Goal: Task Accomplishment & Management: Use online tool/utility

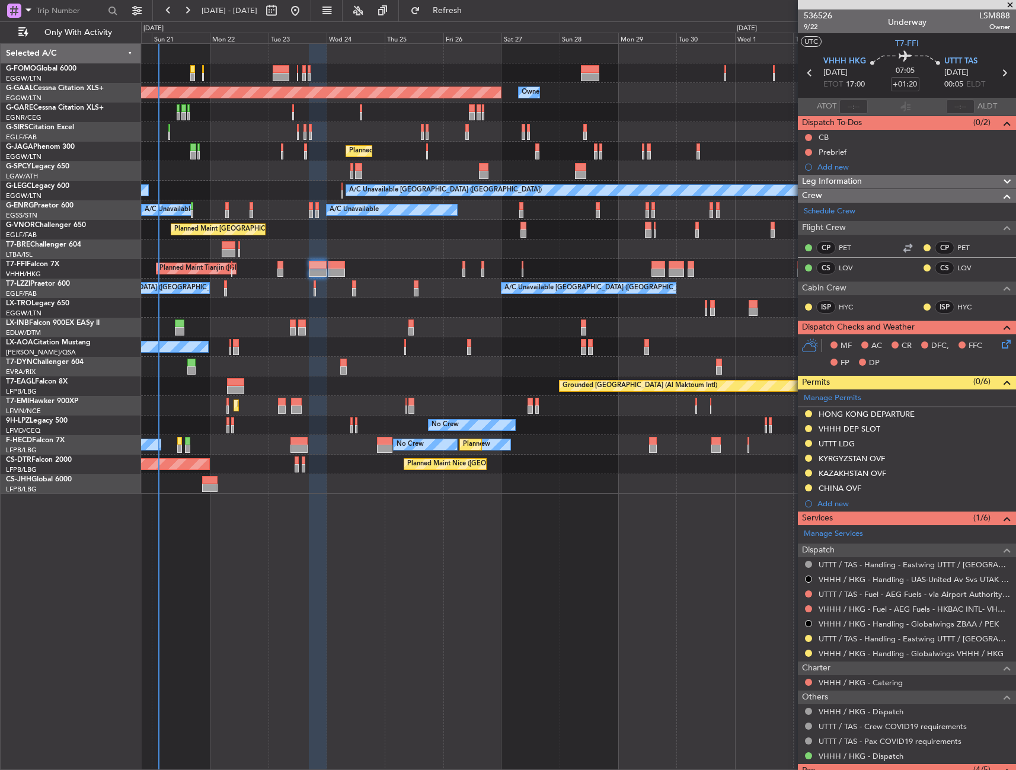
click at [229, 71] on div at bounding box center [578, 73] width 874 height 20
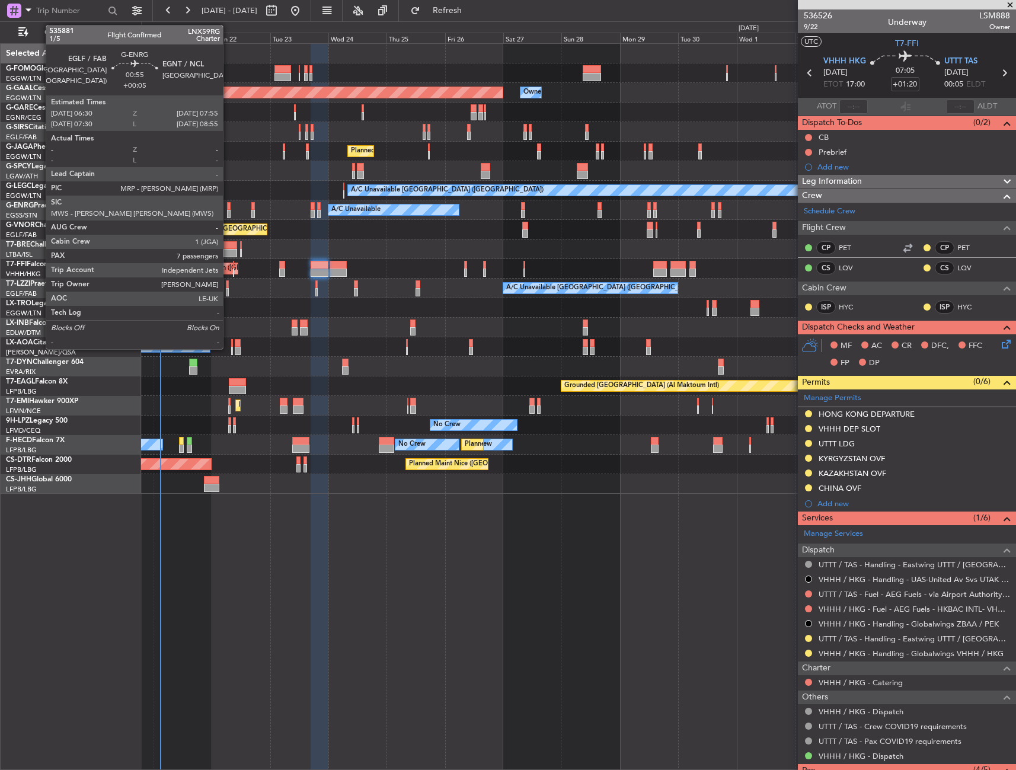
click at [228, 203] on div at bounding box center [229, 206] width 4 height 8
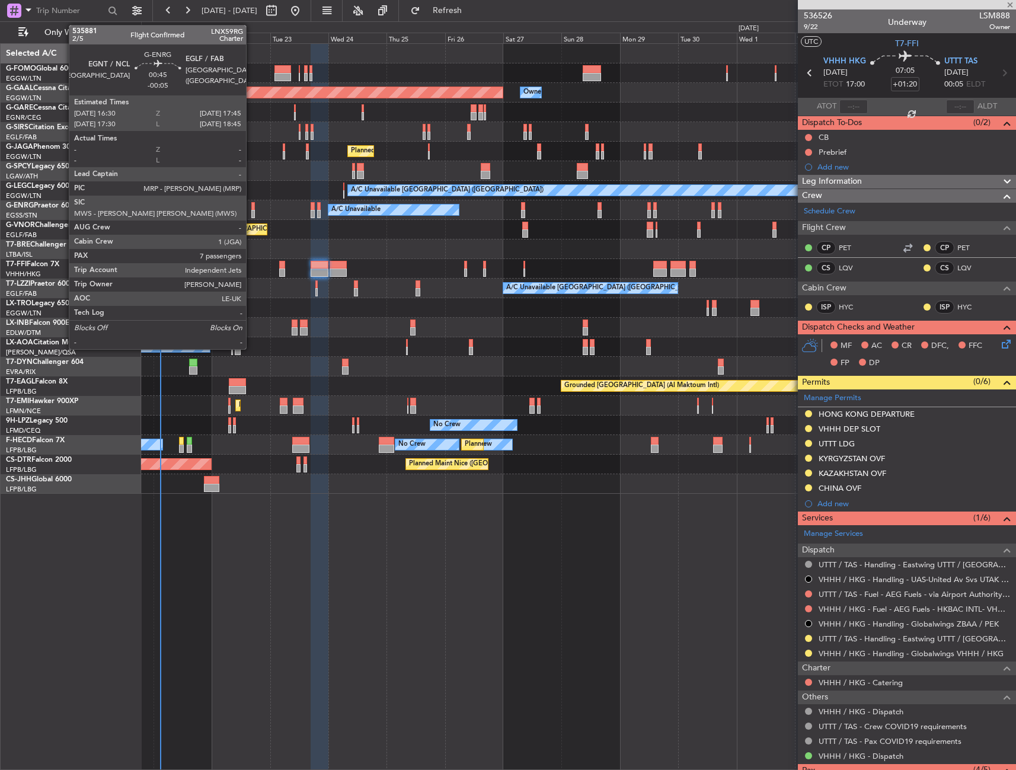
type input "+00:05"
type input "7"
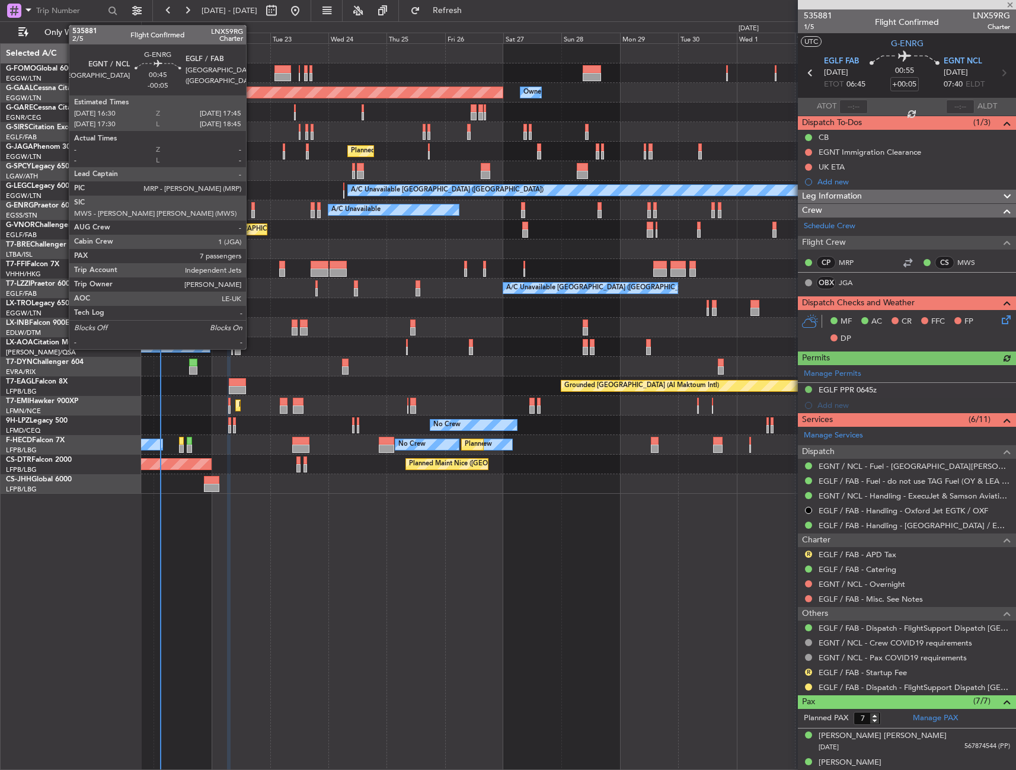
click at [251, 204] on div at bounding box center [253, 206] width 4 height 8
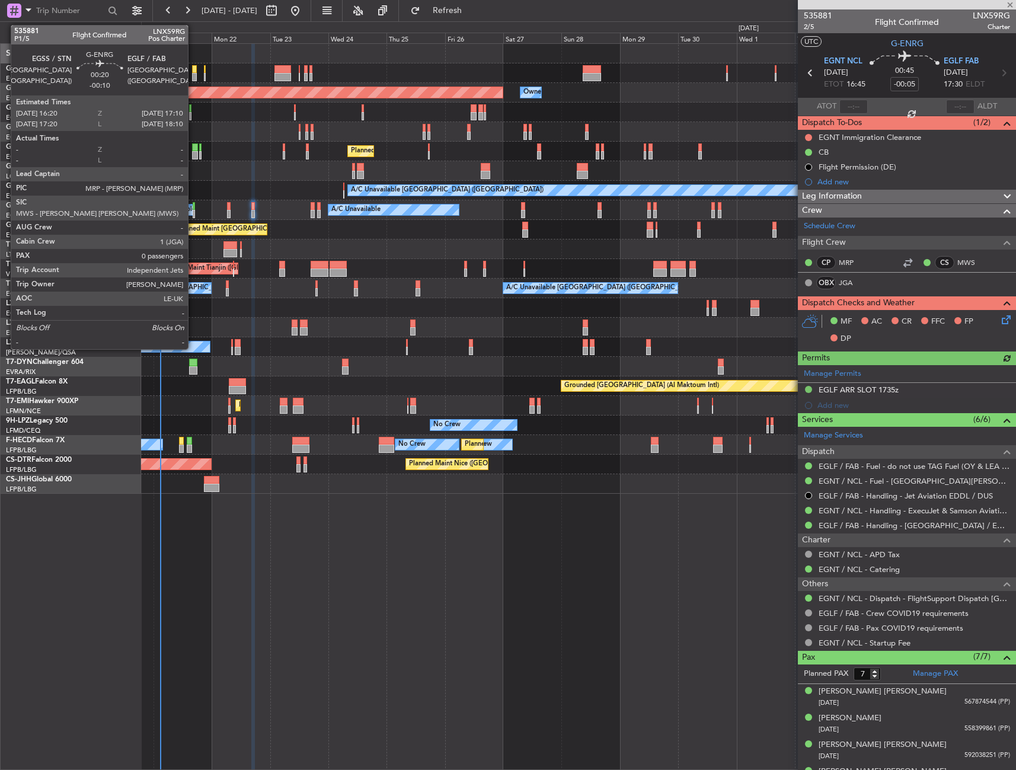
click at [193, 204] on div at bounding box center [194, 206] width 2 height 8
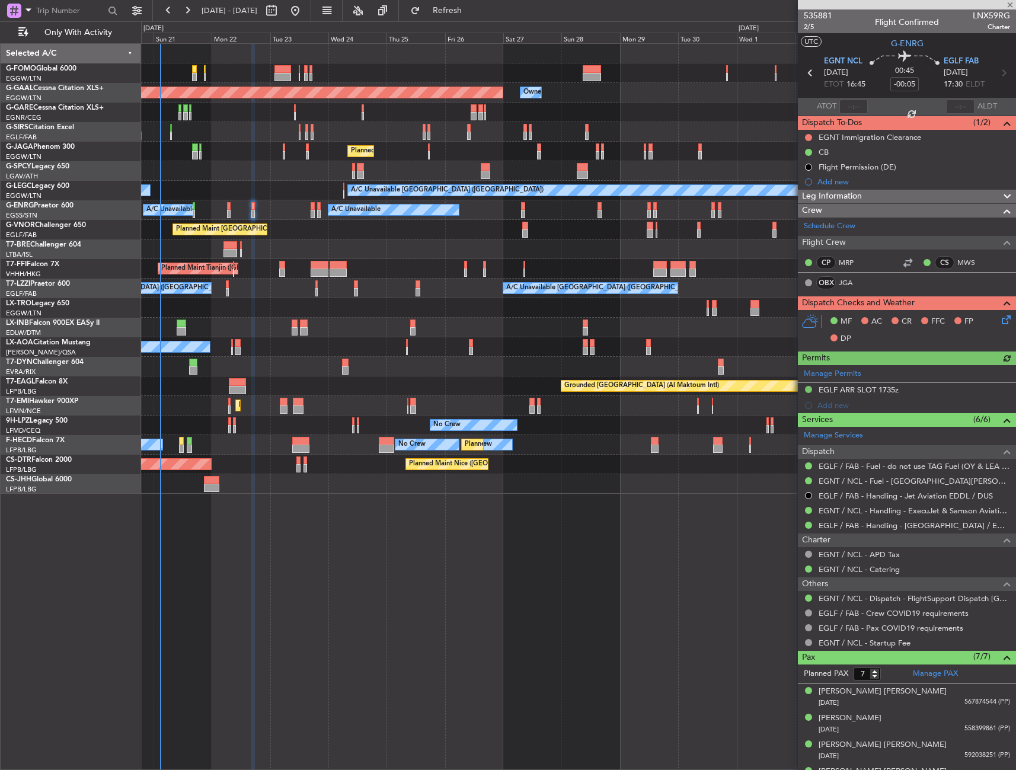
type input "-00:10"
type input "0"
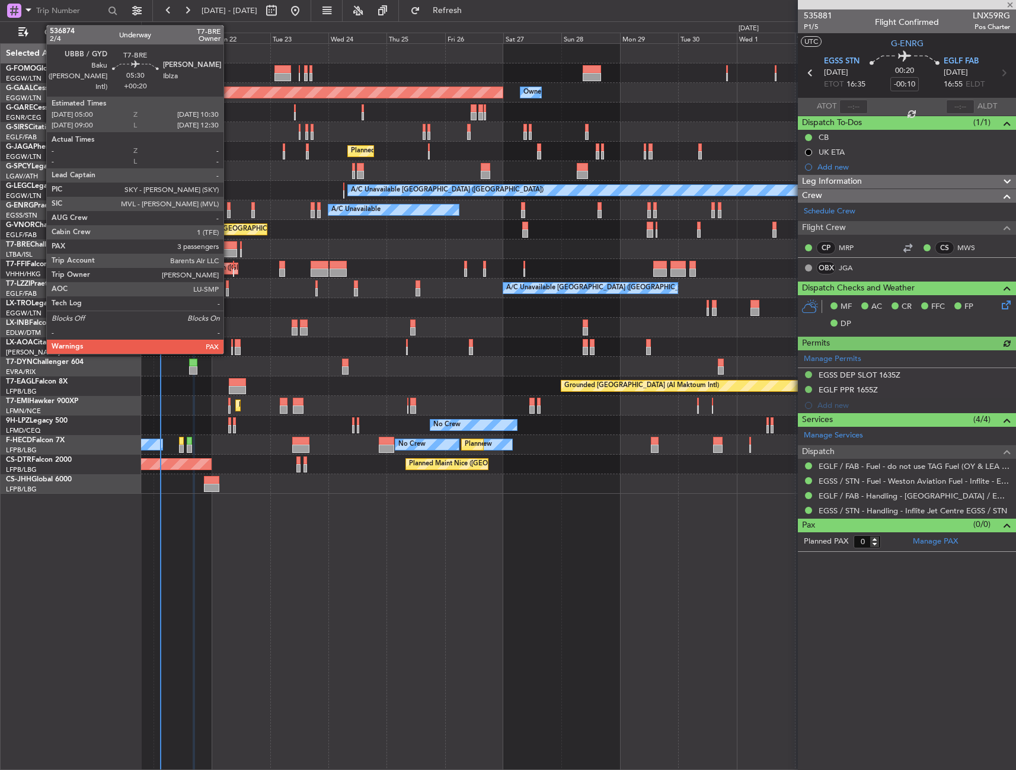
click at [229, 247] on div at bounding box center [230, 245] width 14 height 8
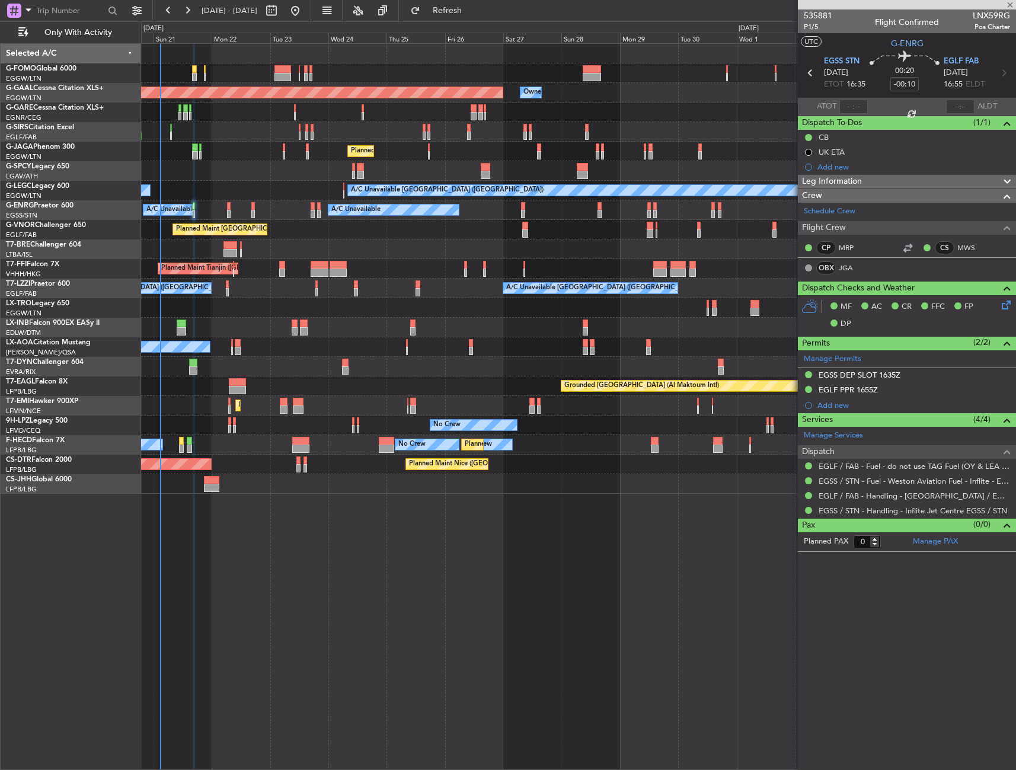
type input "+00:20"
type input "3"
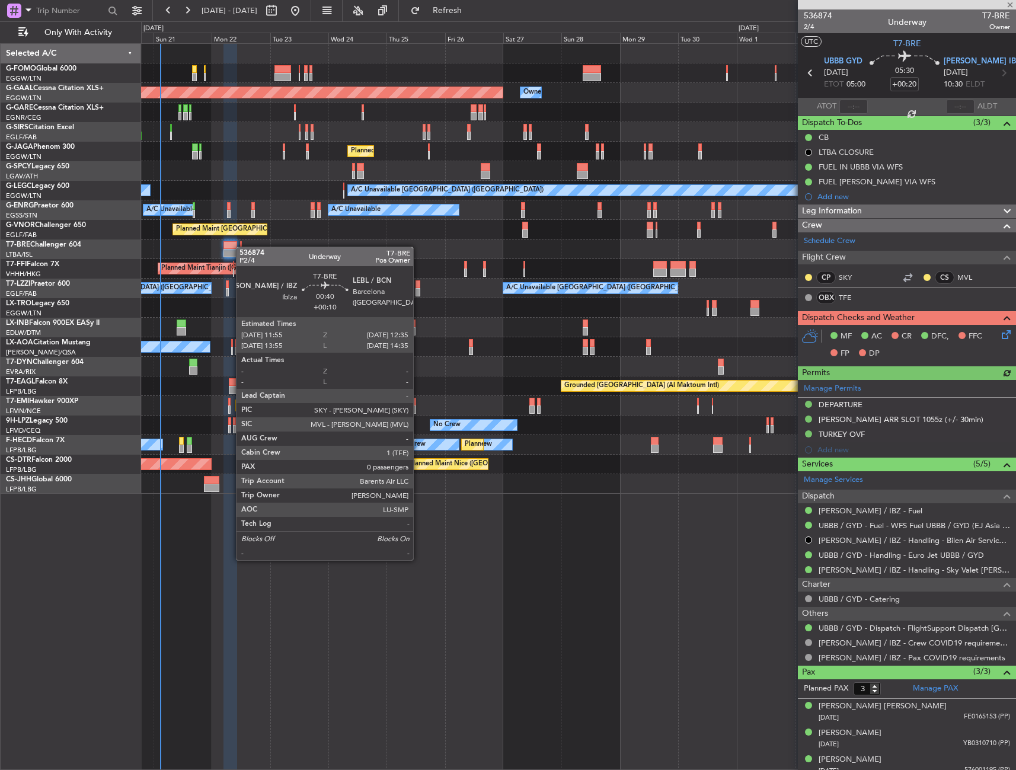
click at [242, 247] on div at bounding box center [241, 245] width 2 height 8
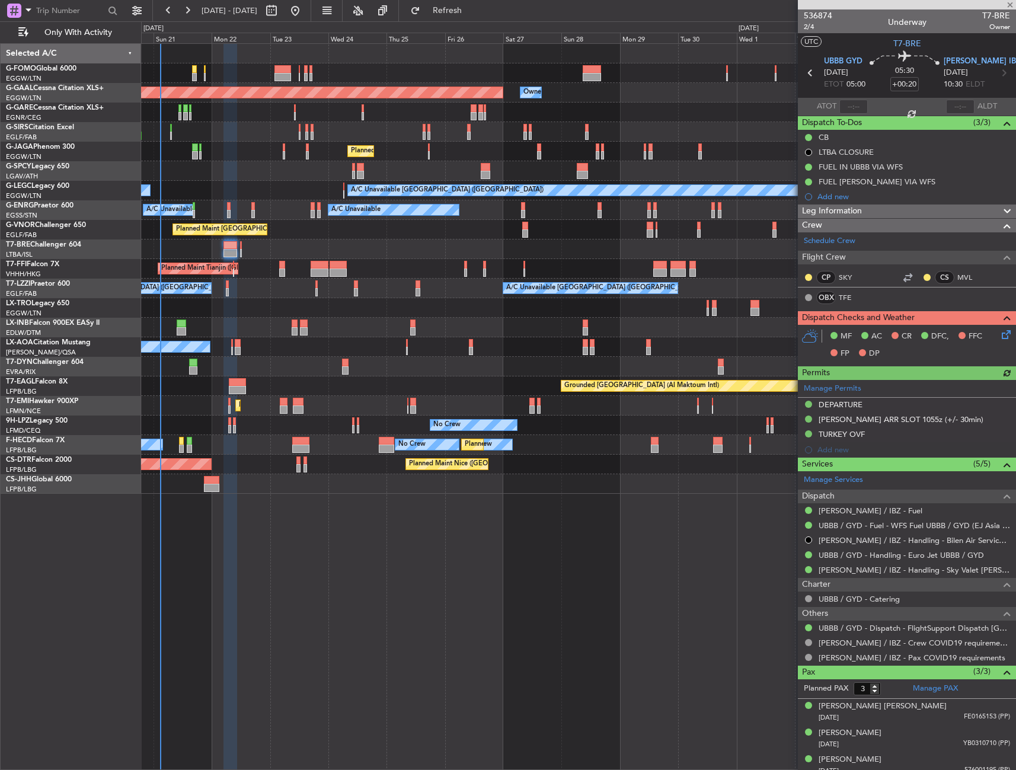
type input "+00:10"
type input "0"
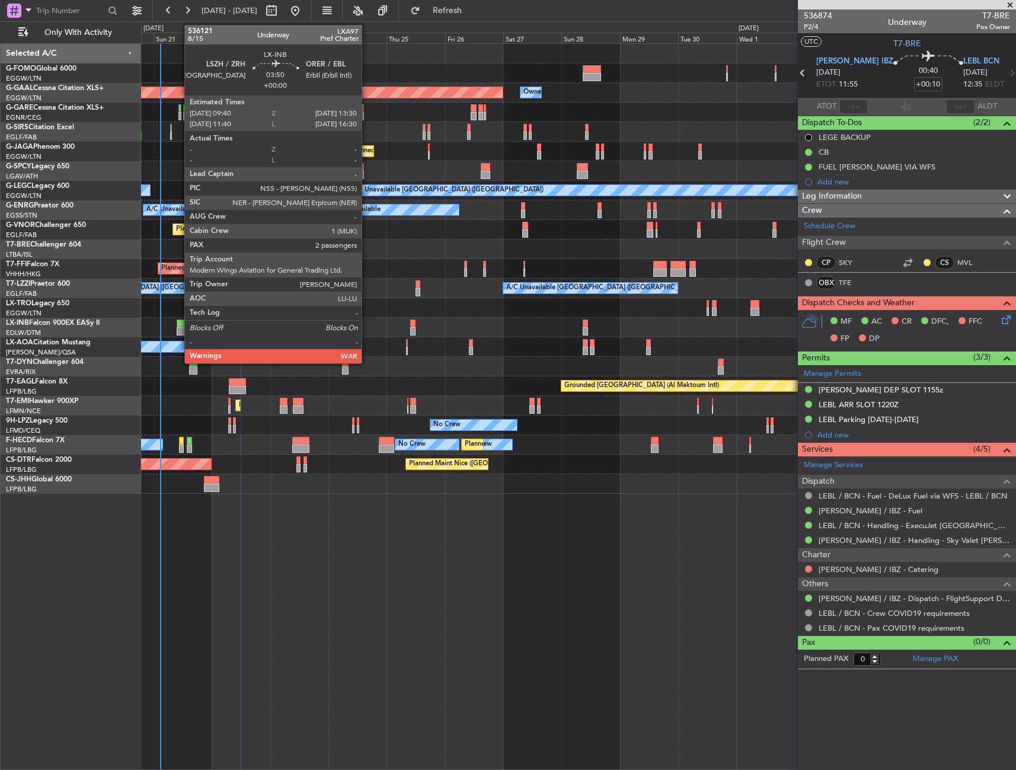
click at [178, 327] on div at bounding box center [181, 331] width 9 height 8
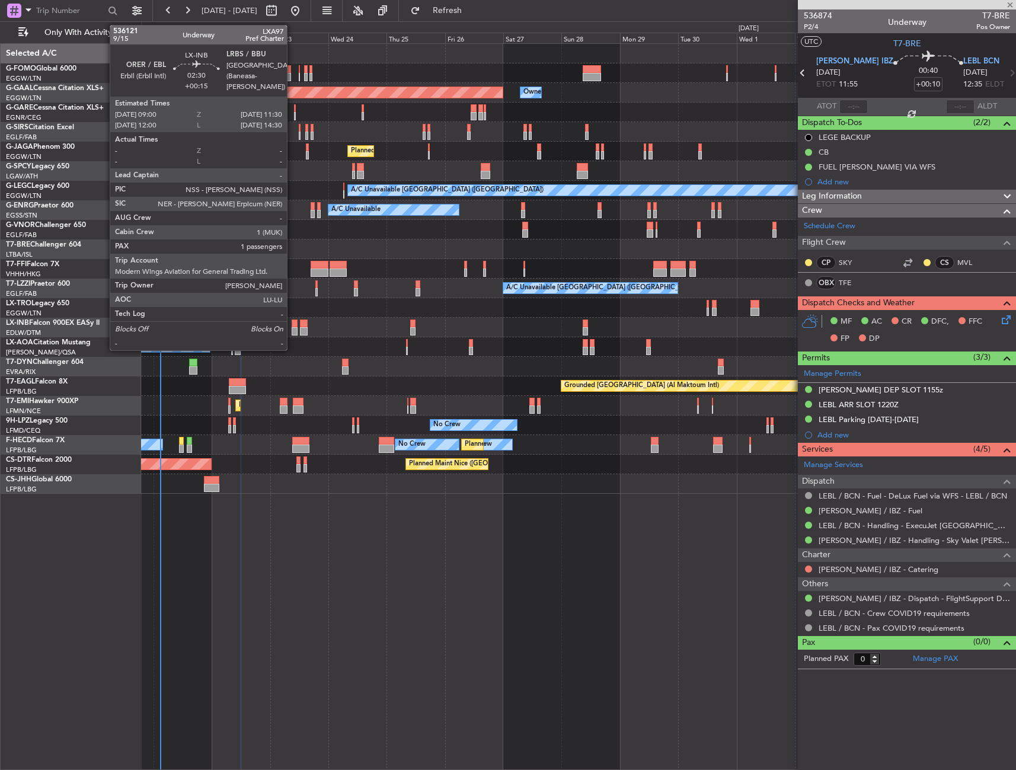
type input "2"
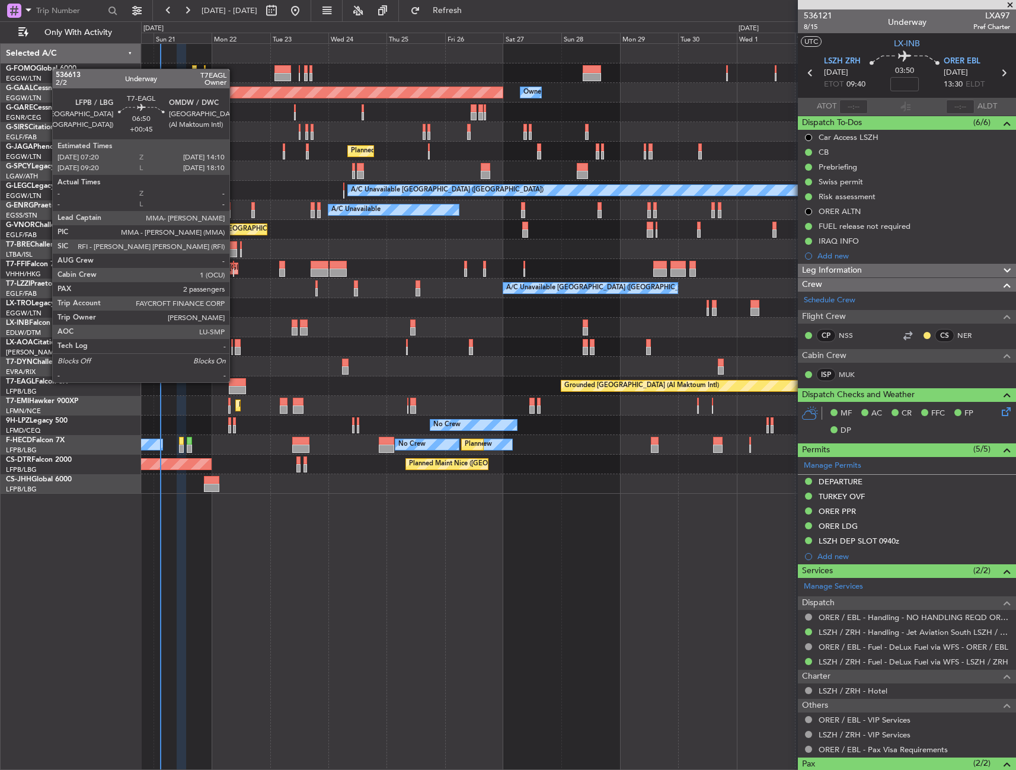
click at [235, 381] on div at bounding box center [237, 382] width 17 height 8
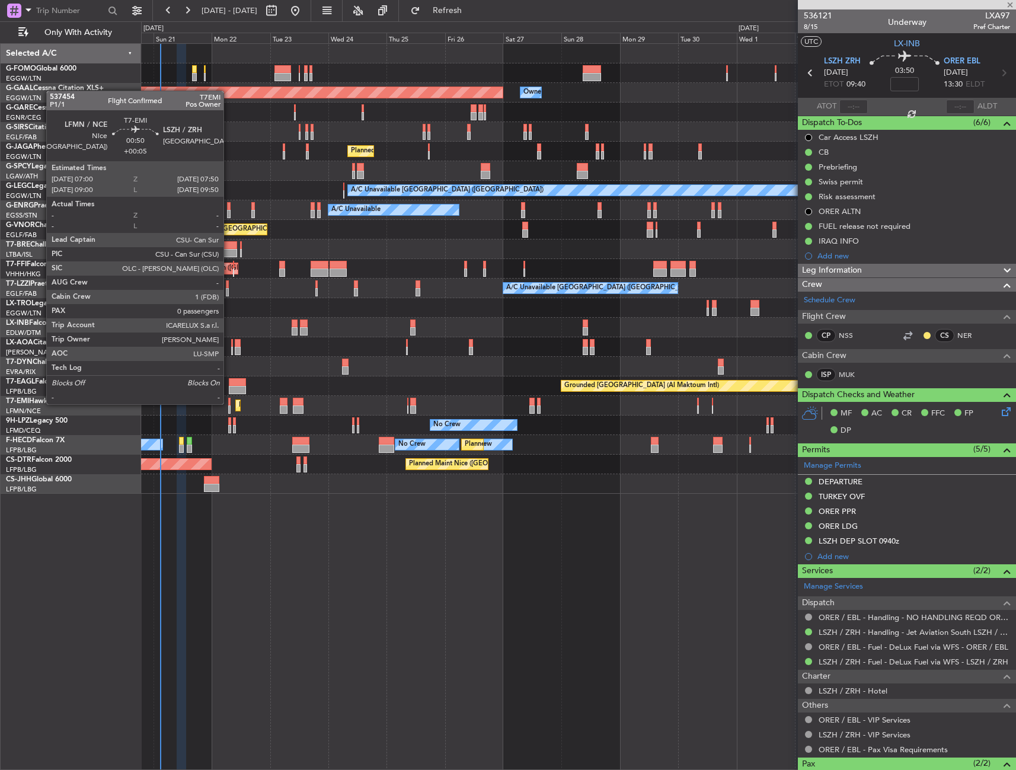
click at [229, 403] on div at bounding box center [229, 402] width 2 height 8
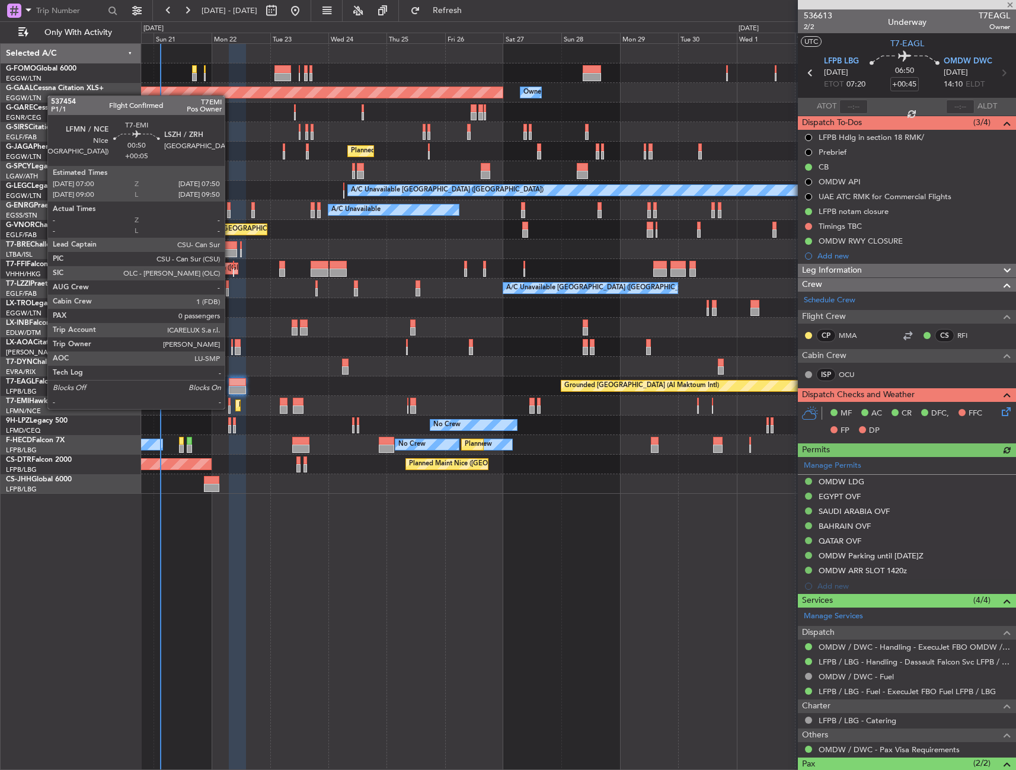
type input "+00:05"
type input "0"
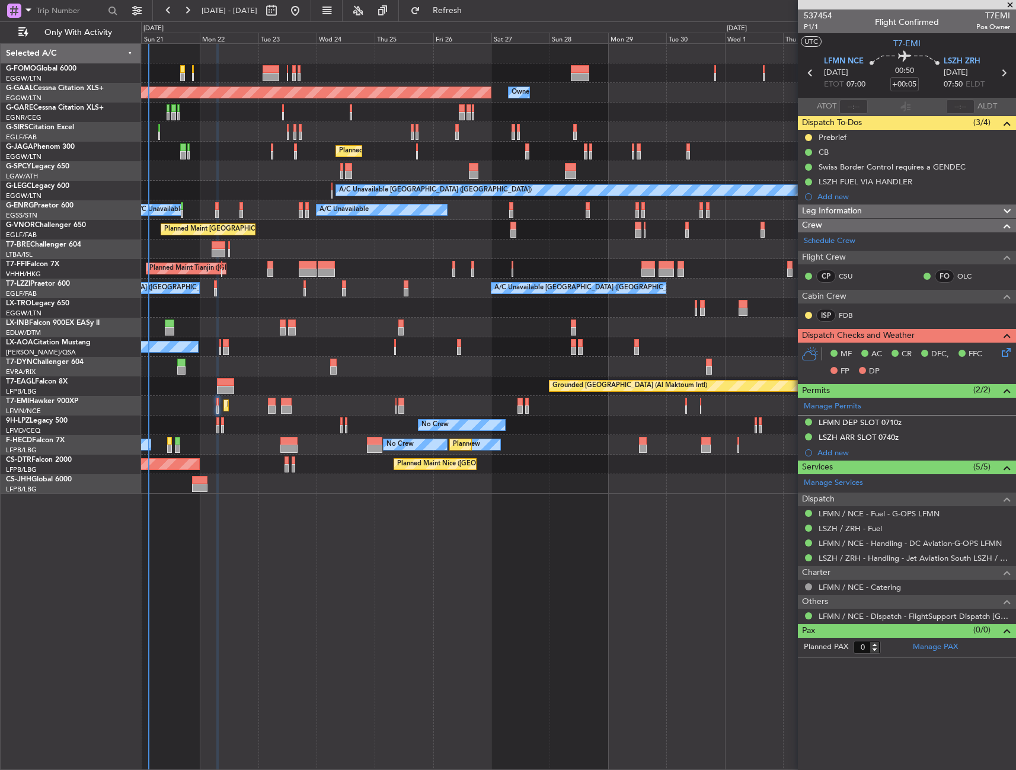
click at [268, 465] on div "AOG Maint Sofia [GEOGRAPHIC_DATA] ([GEOGRAPHIC_DATA])" at bounding box center [578, 465] width 874 height 20
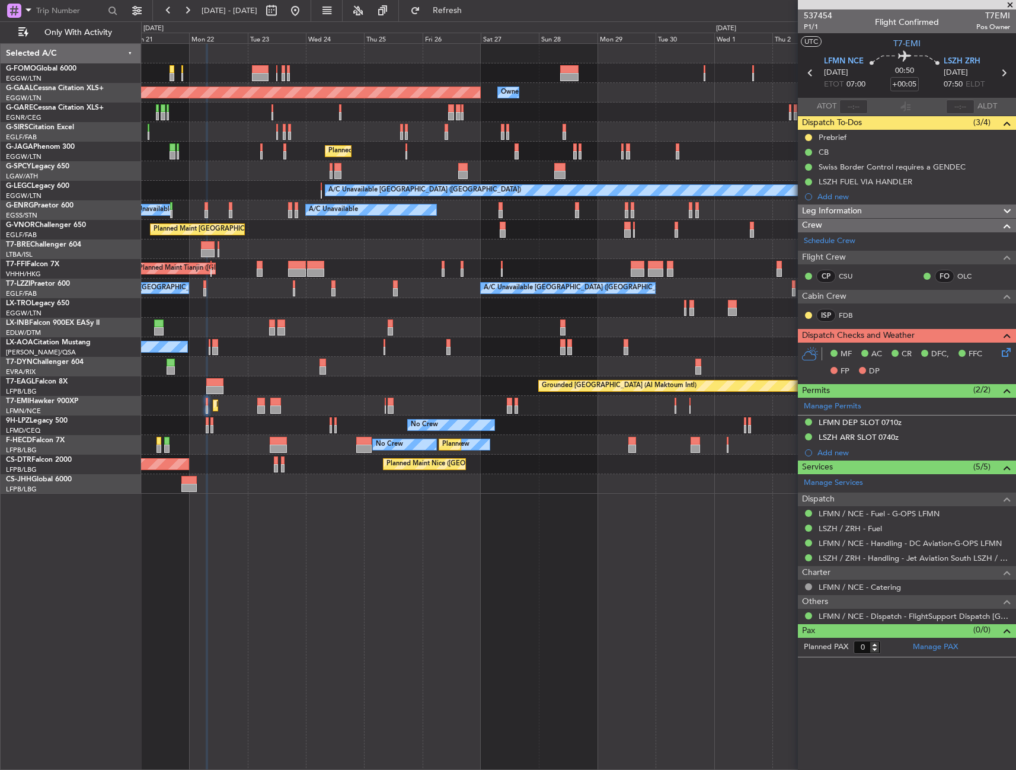
click at [335, 282] on div "A/C Unavailable [GEOGRAPHIC_DATA] ([GEOGRAPHIC_DATA]) A/C Unavailable [GEOGRAPH…" at bounding box center [578, 289] width 874 height 20
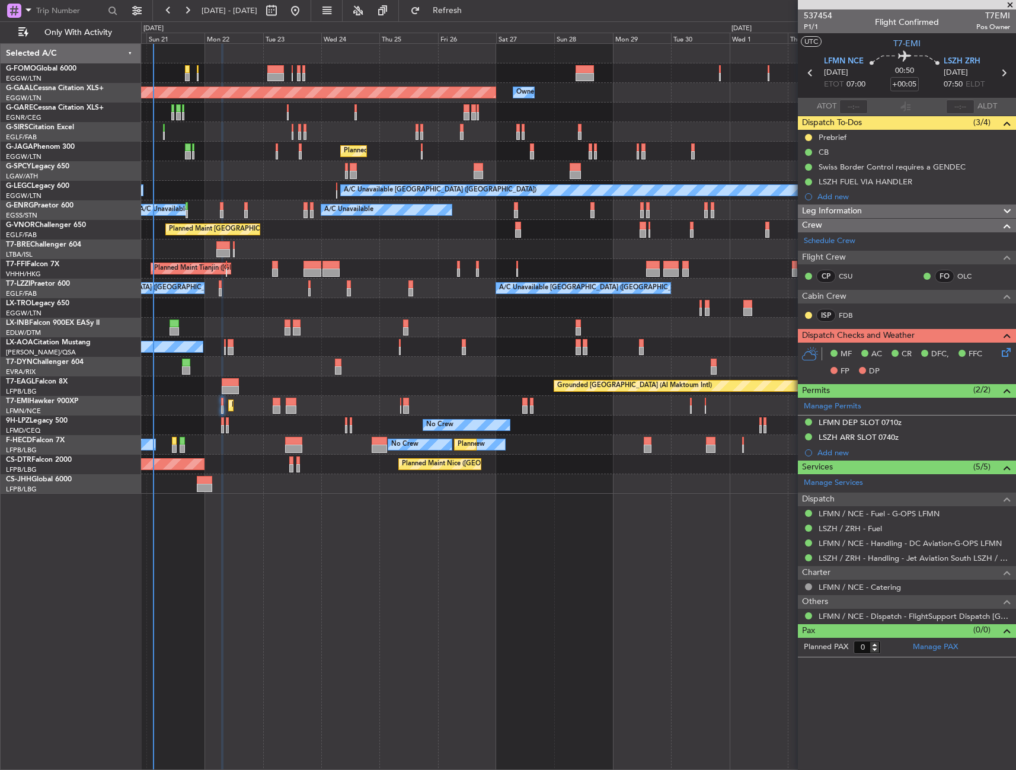
click at [468, 228] on div "Planned Maint [GEOGRAPHIC_DATA] ([GEOGRAPHIC_DATA])" at bounding box center [578, 230] width 874 height 20
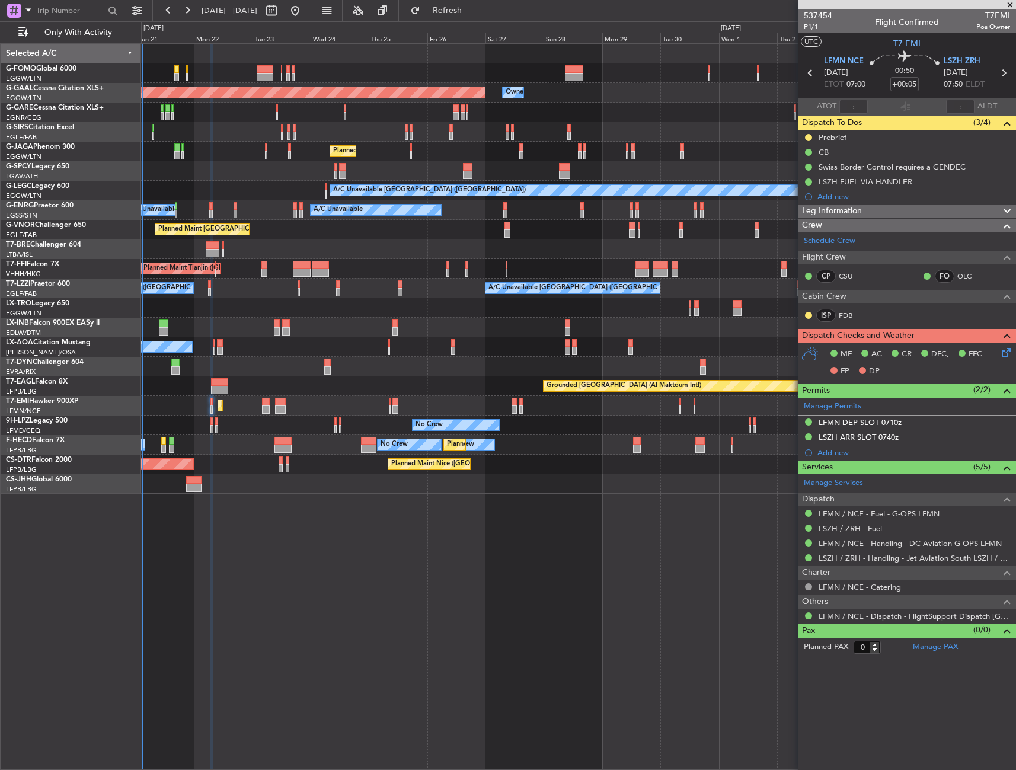
click at [407, 268] on div "Planned Maint Tianjin ([GEOGRAPHIC_DATA])" at bounding box center [578, 269] width 874 height 20
click at [282, 71] on div at bounding box center [578, 73] width 874 height 20
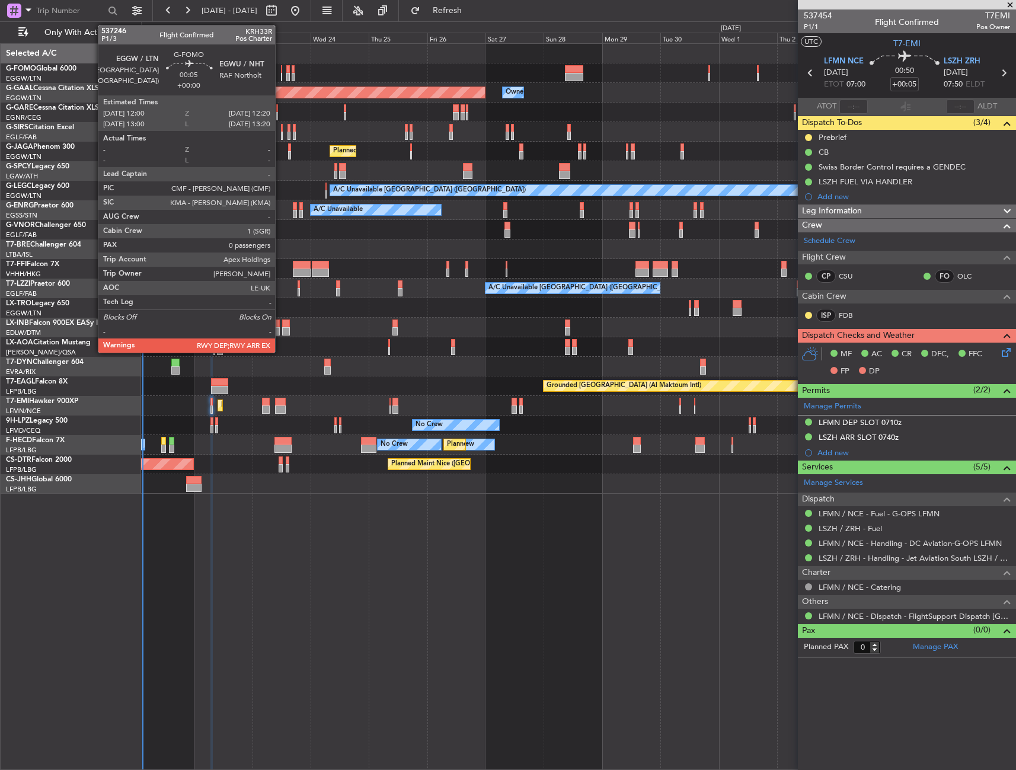
click at [281, 71] on div at bounding box center [281, 69] width 1 height 8
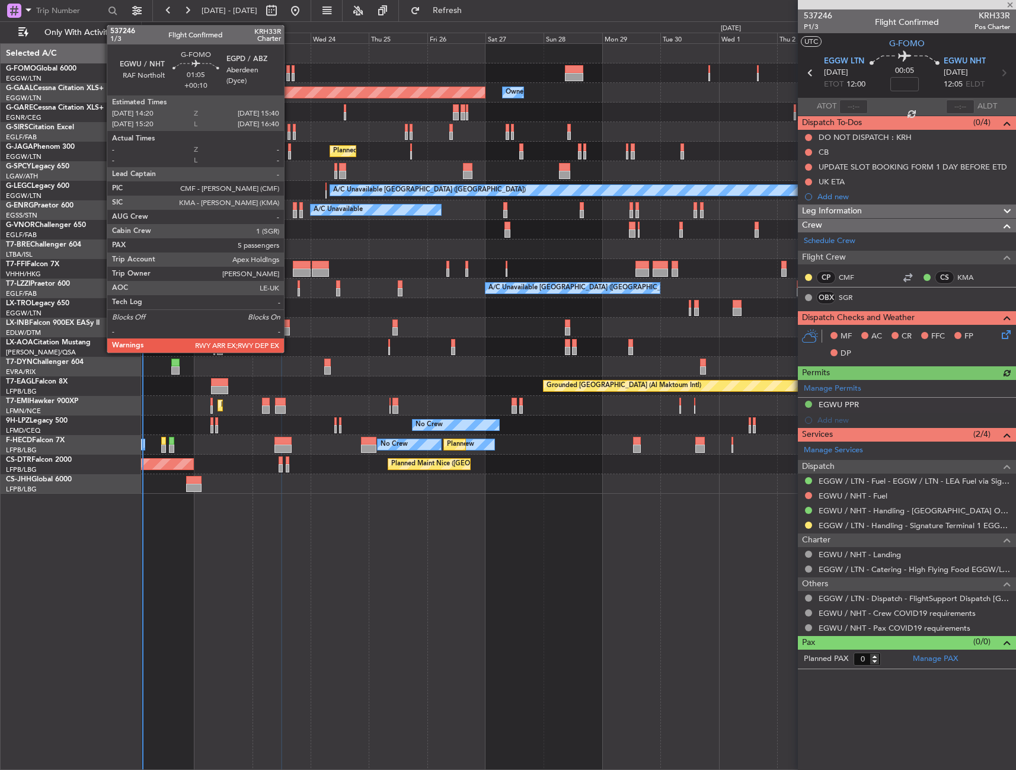
click at [289, 75] on div at bounding box center [288, 77] width 4 height 8
type input "+00:10"
type input "5"
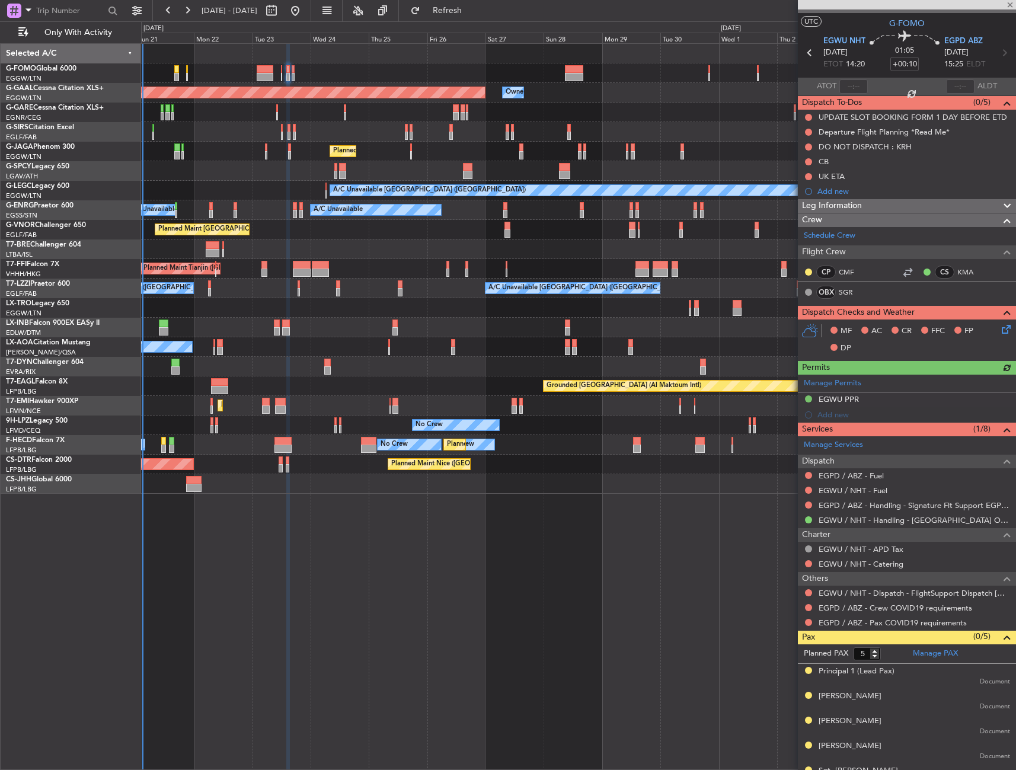
scroll to position [38, 0]
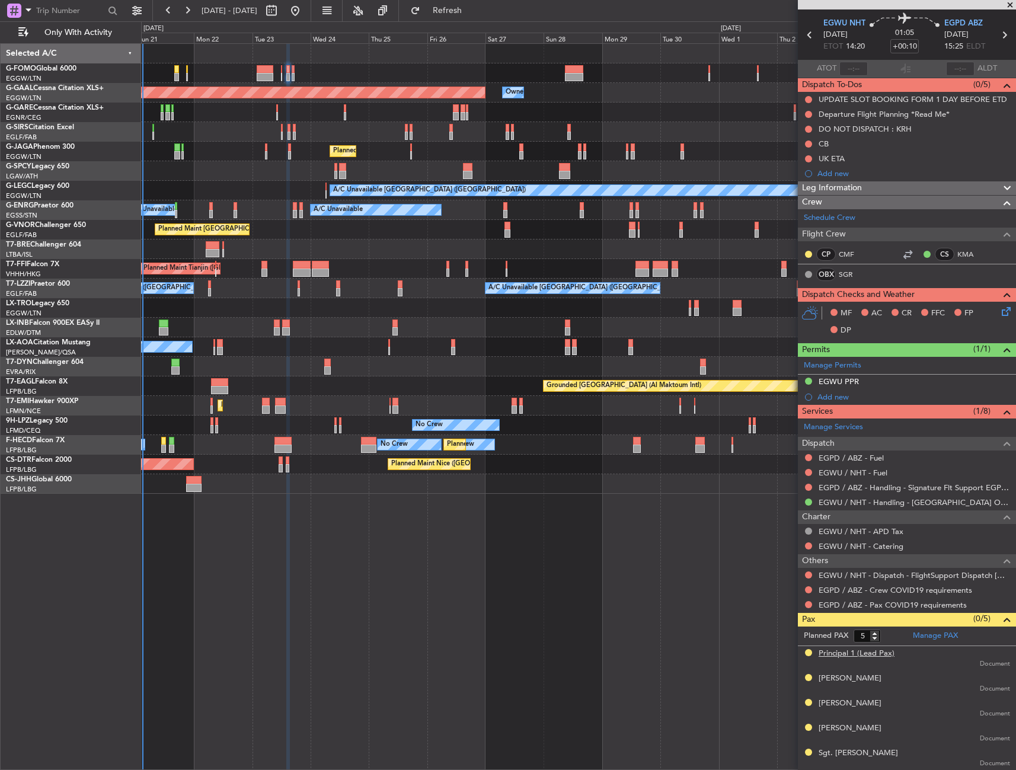
click at [835, 654] on div "Principal 1 (Lead Pax)" at bounding box center [856, 654] width 76 height 12
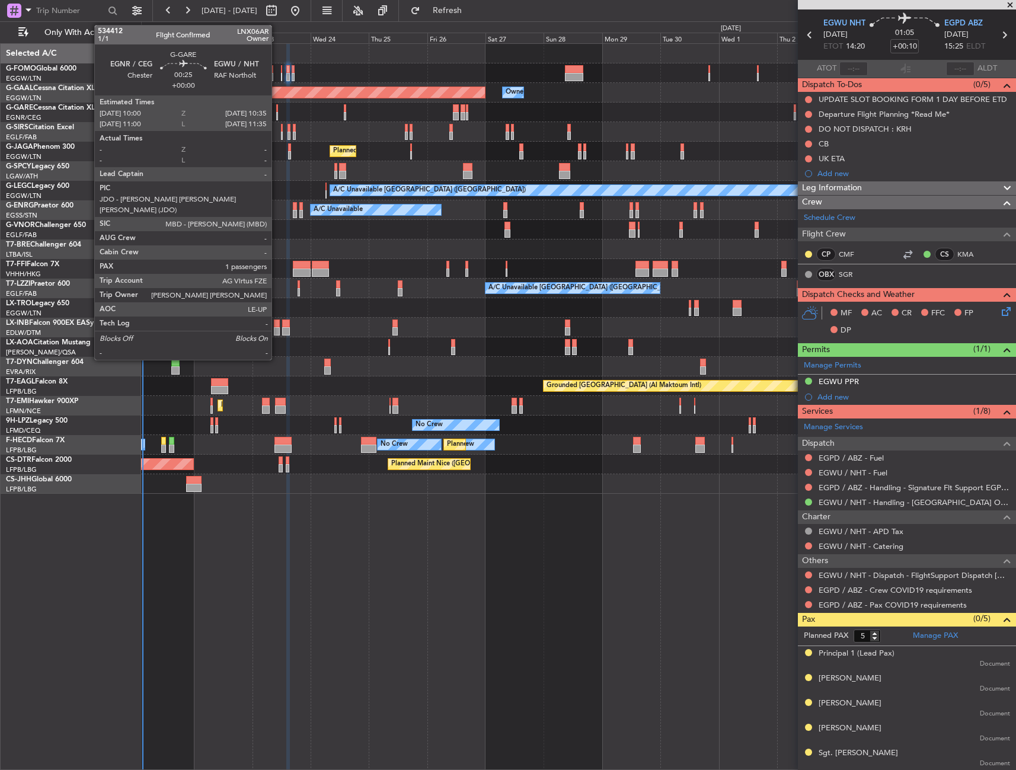
click at [277, 110] on div at bounding box center [277, 108] width 2 height 8
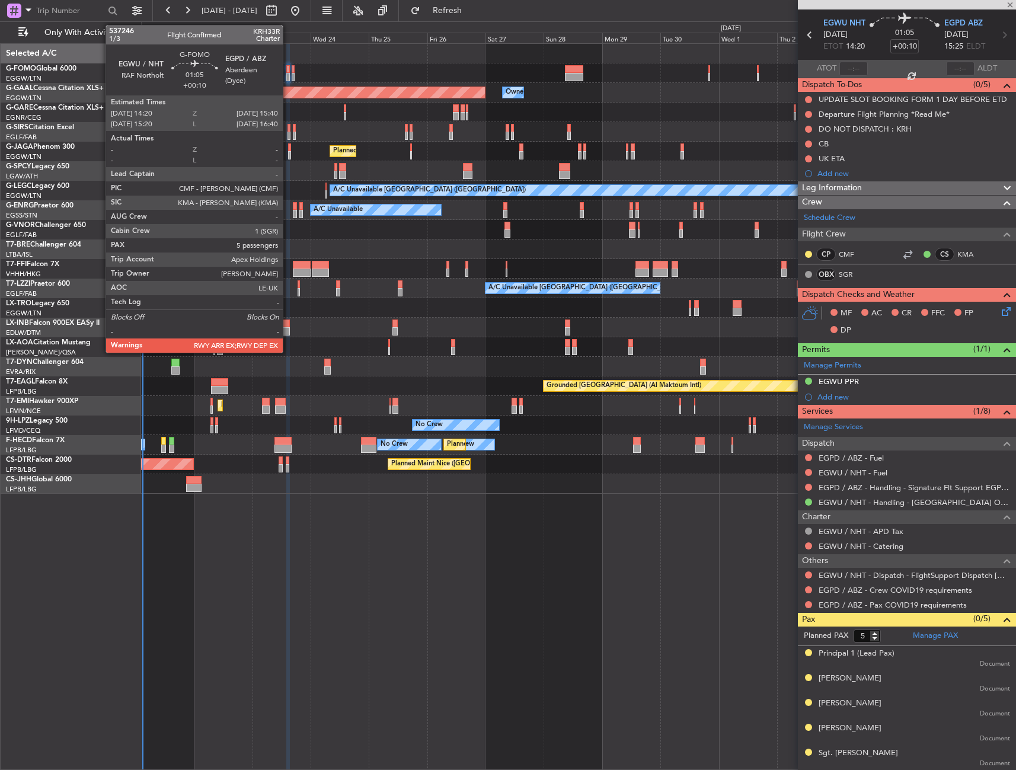
type input "1"
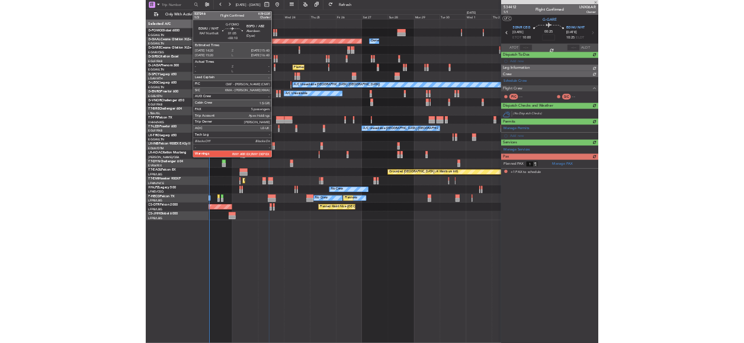
scroll to position [0, 0]
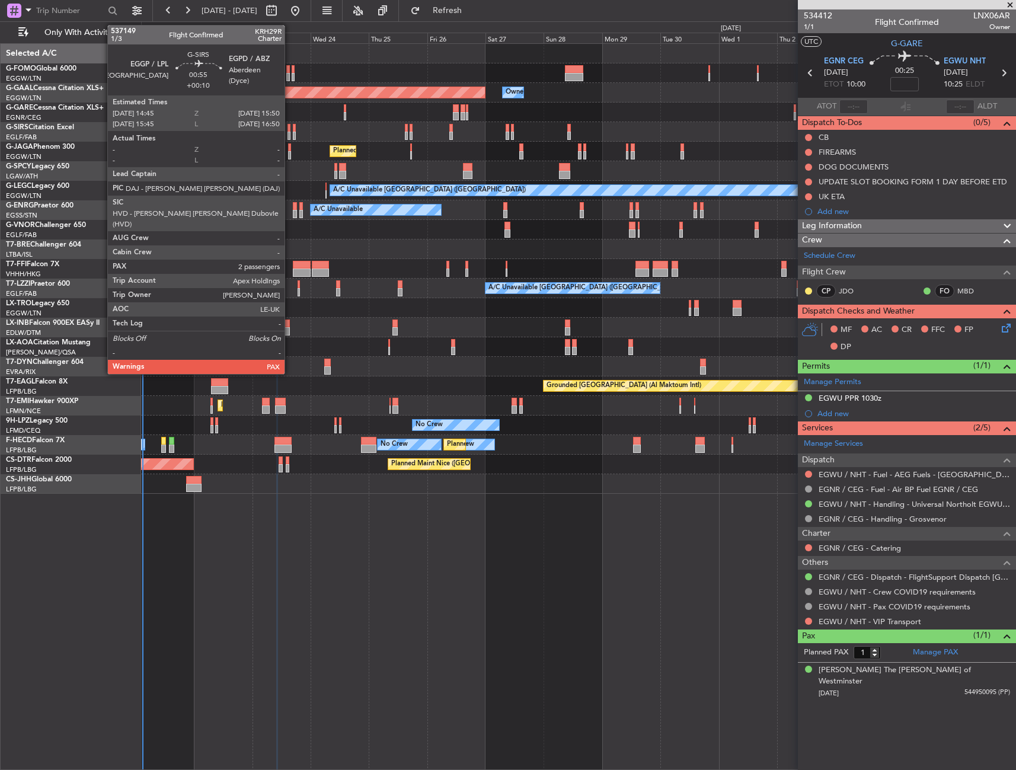
click at [290, 132] on div at bounding box center [288, 136] width 3 height 8
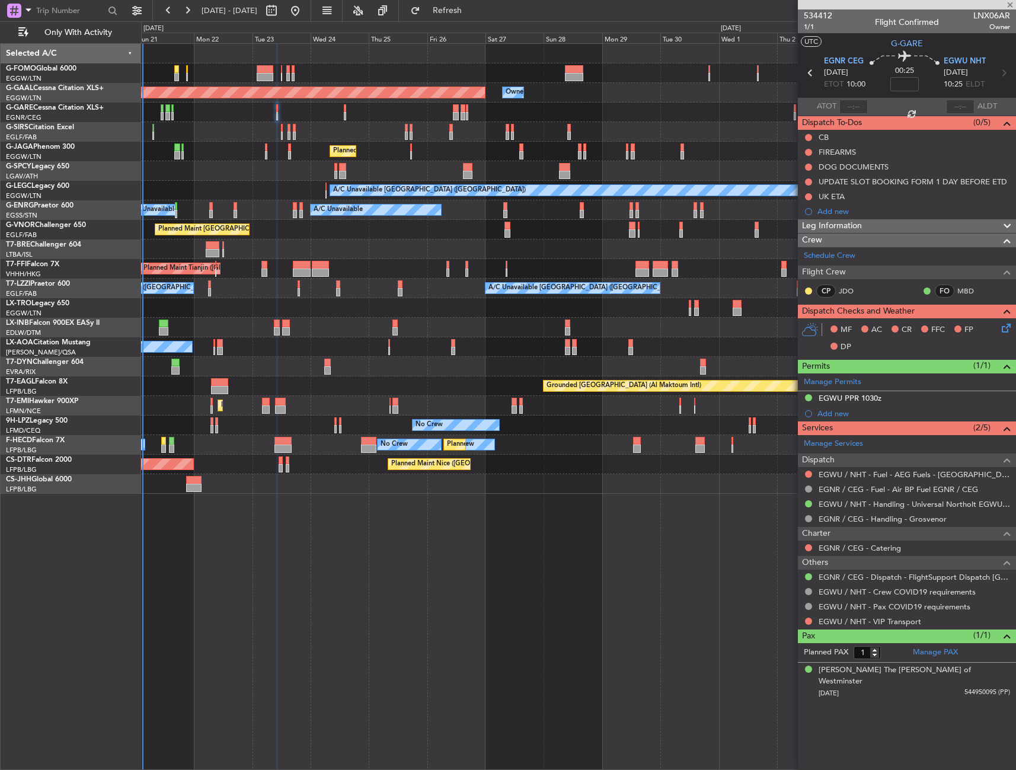
type input "+00:10"
type input "2"
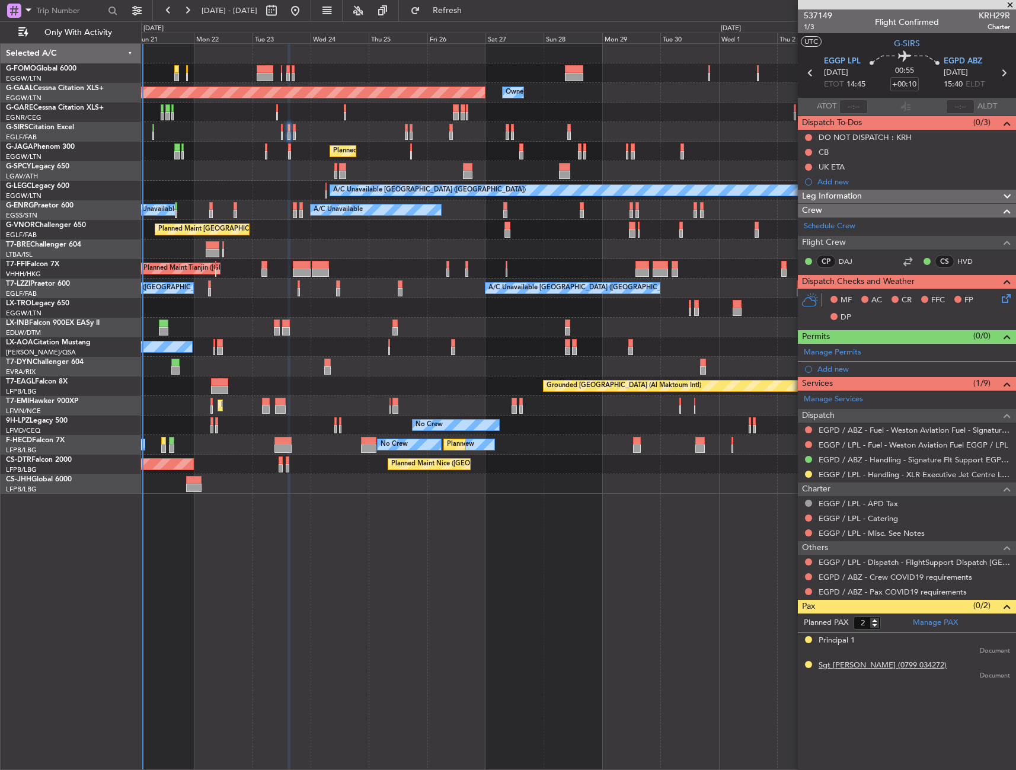
click at [868, 667] on div "Sgt [PERSON_NAME] (0799 034272)" at bounding box center [882, 666] width 128 height 12
click at [813, 27] on span "1/3" at bounding box center [818, 27] width 28 height 10
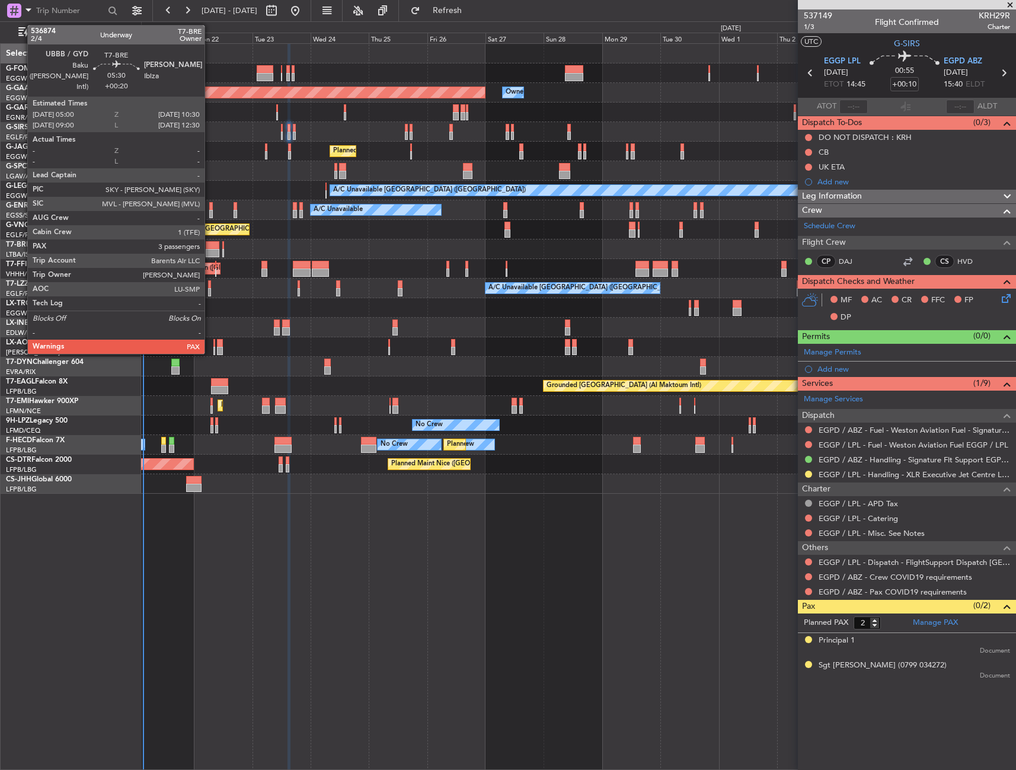
click at [210, 247] on div at bounding box center [213, 245] width 14 height 8
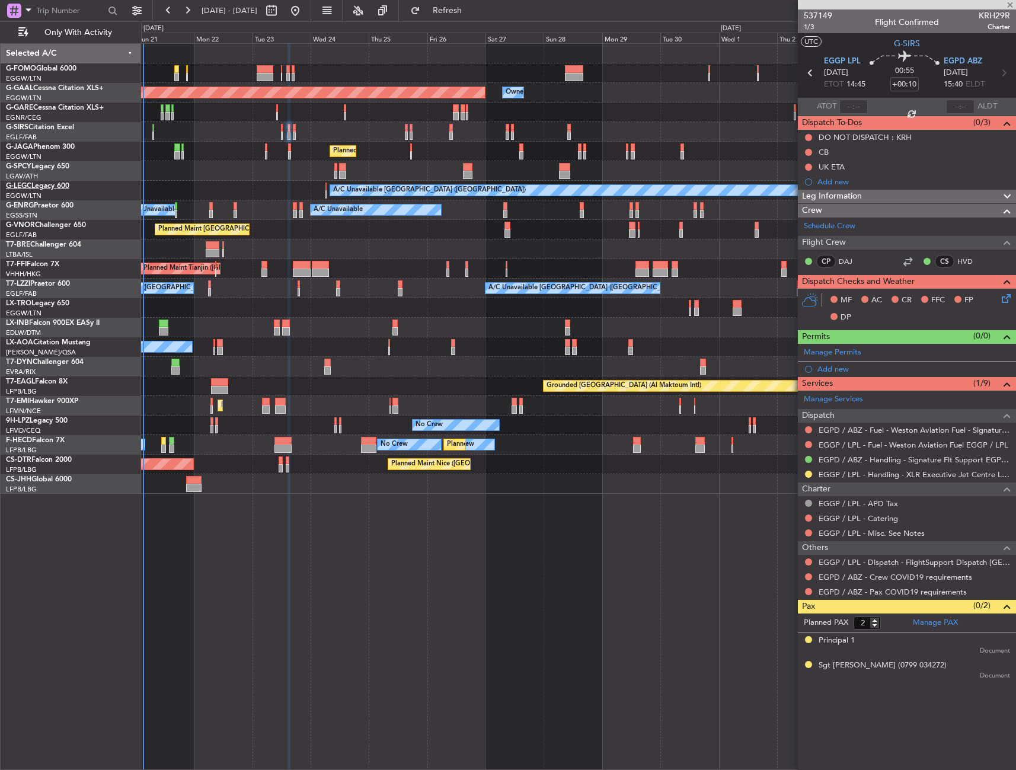
type input "+00:20"
type input "3"
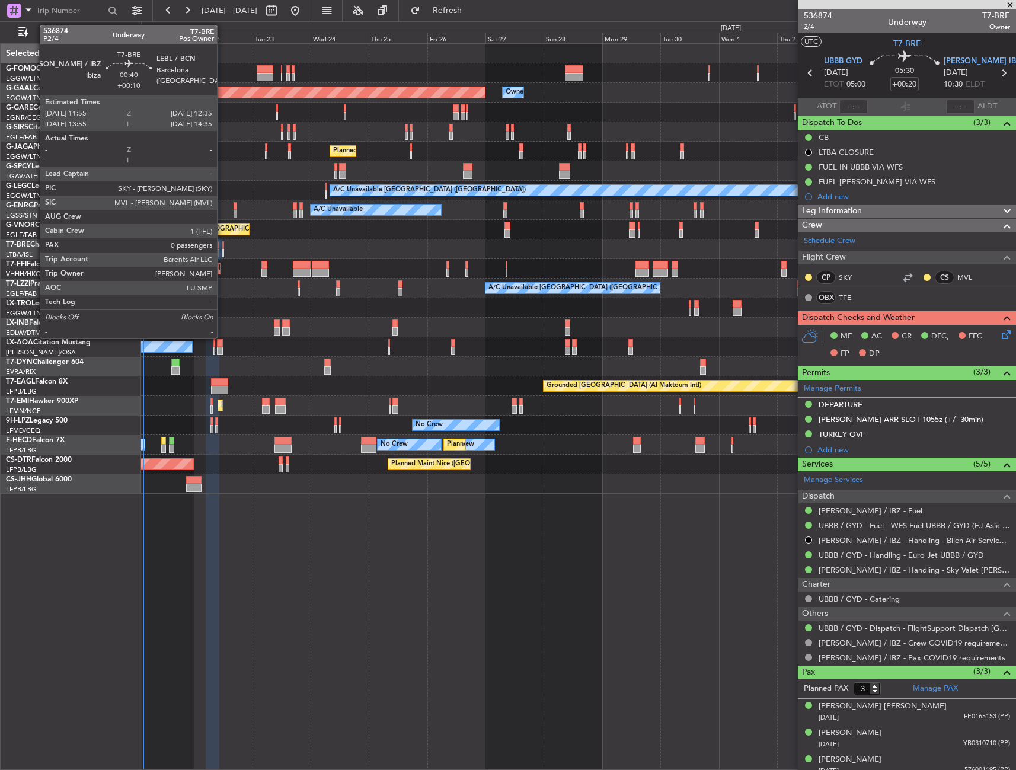
click at [222, 248] on div at bounding box center [223, 245] width 2 height 8
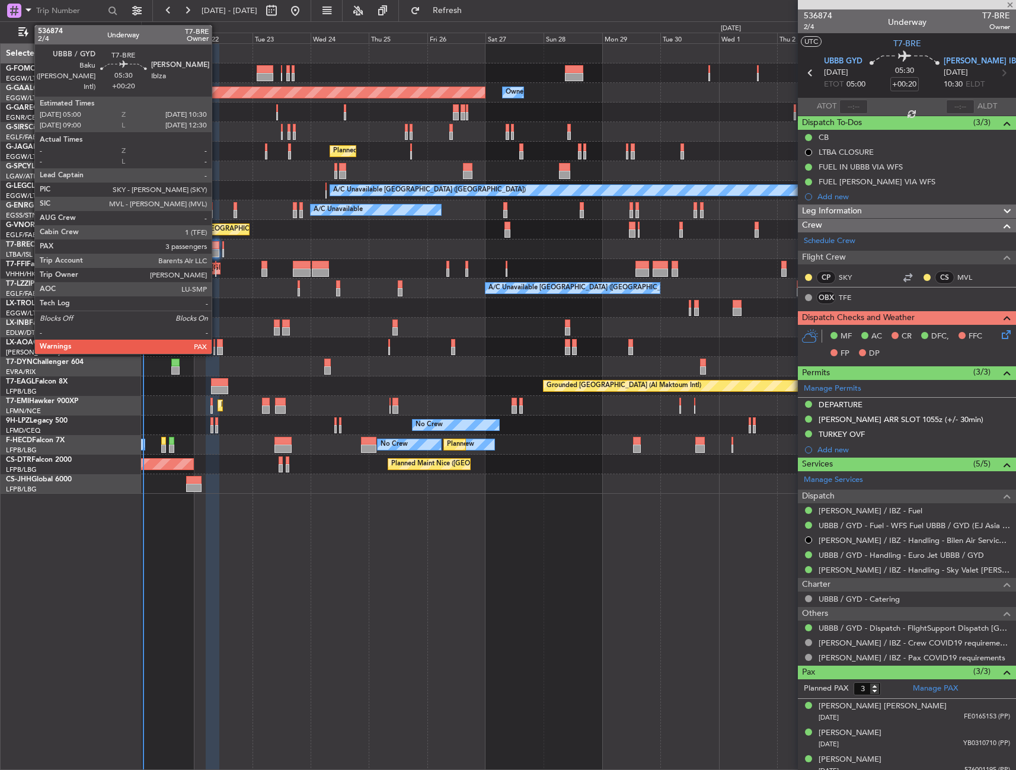
type input "+00:10"
type input "0"
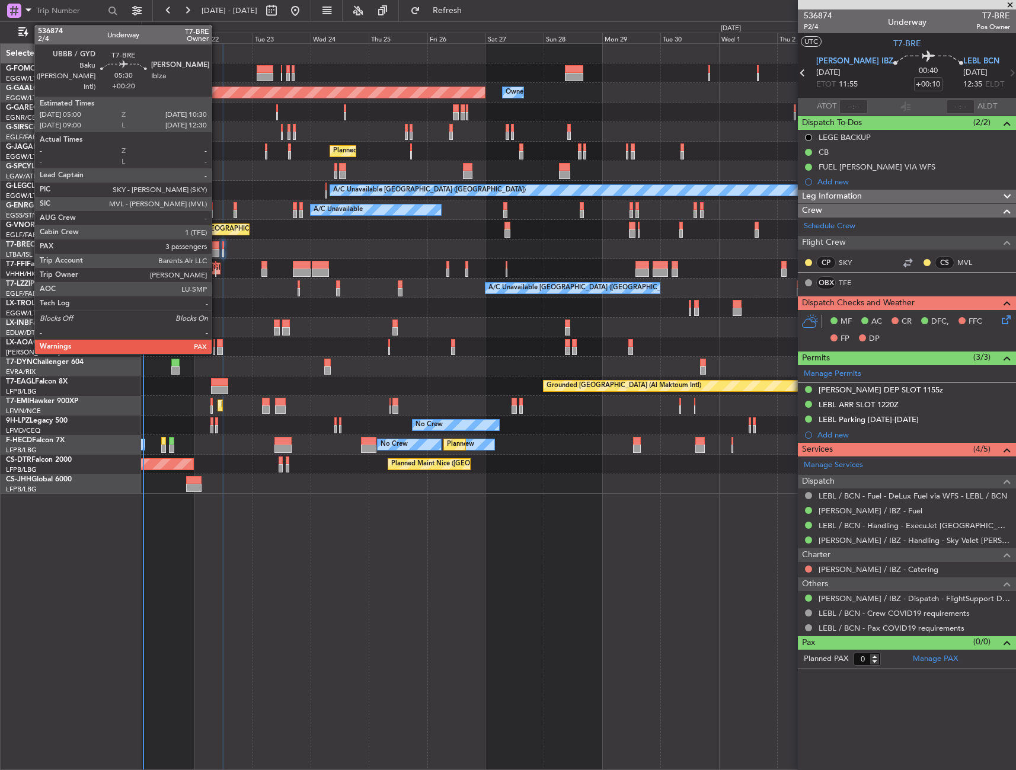
click at [217, 248] on div at bounding box center [213, 245] width 14 height 8
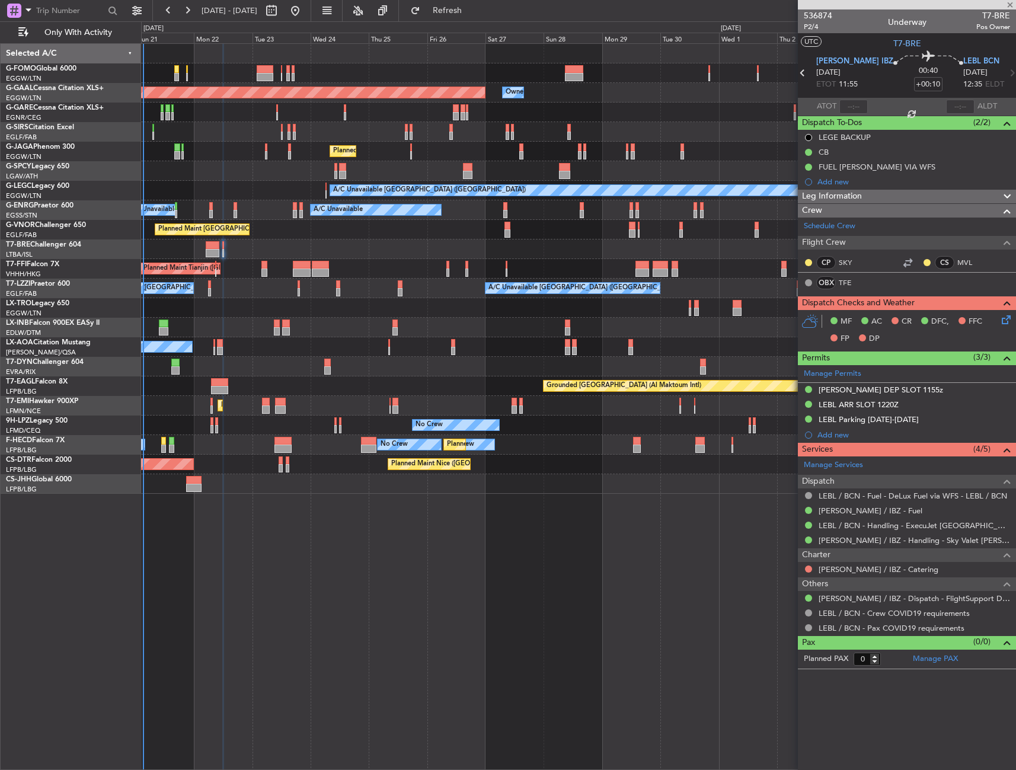
type input "+00:20"
type input "3"
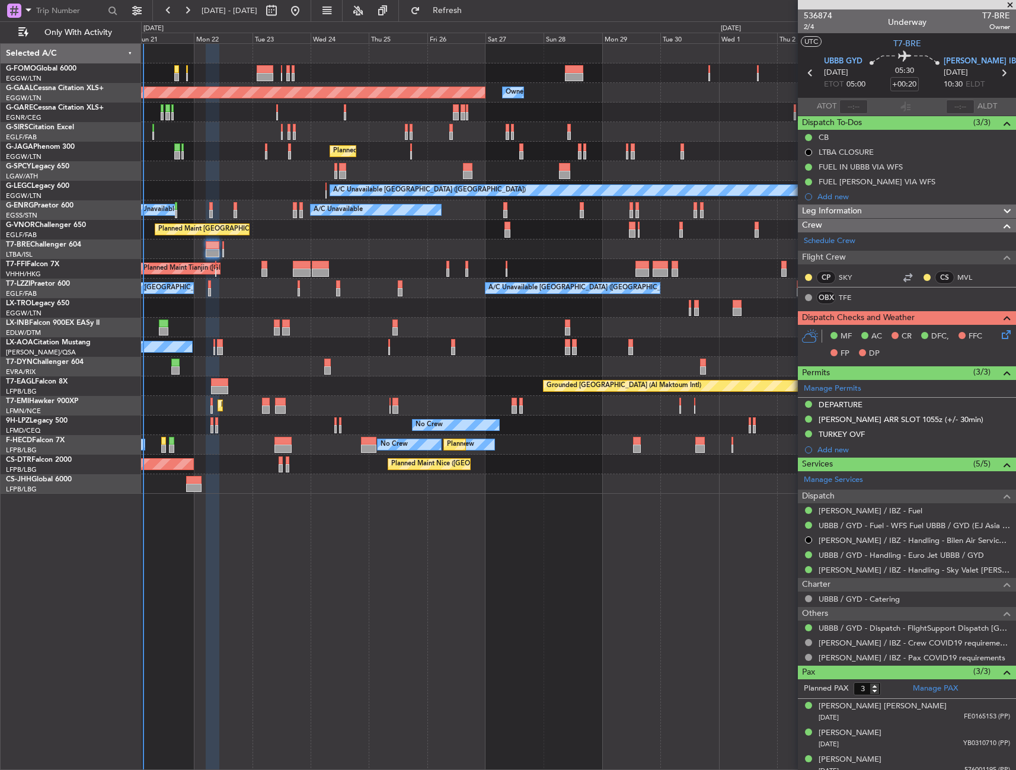
drag, startPoint x: 835, startPoint y: 199, endPoint x: 849, endPoint y: 204, distance: 15.4
click at [835, 199] on div "Add new" at bounding box center [913, 196] width 193 height 10
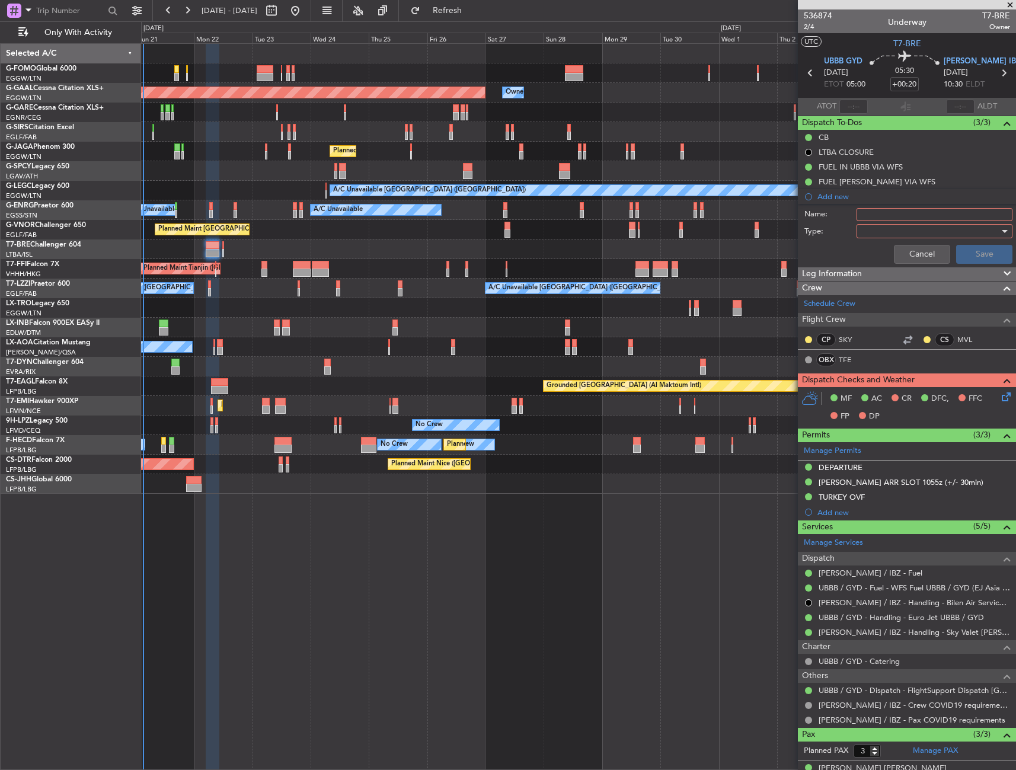
click at [876, 220] on div "Name:" at bounding box center [907, 215] width 230 height 18
click at [885, 209] on input "Name:" at bounding box center [934, 214] width 156 height 13
type input "Prebrief"
click at [886, 227] on div at bounding box center [930, 231] width 138 height 18
click at [884, 248] on span "Generic" at bounding box center [928, 256] width 139 height 18
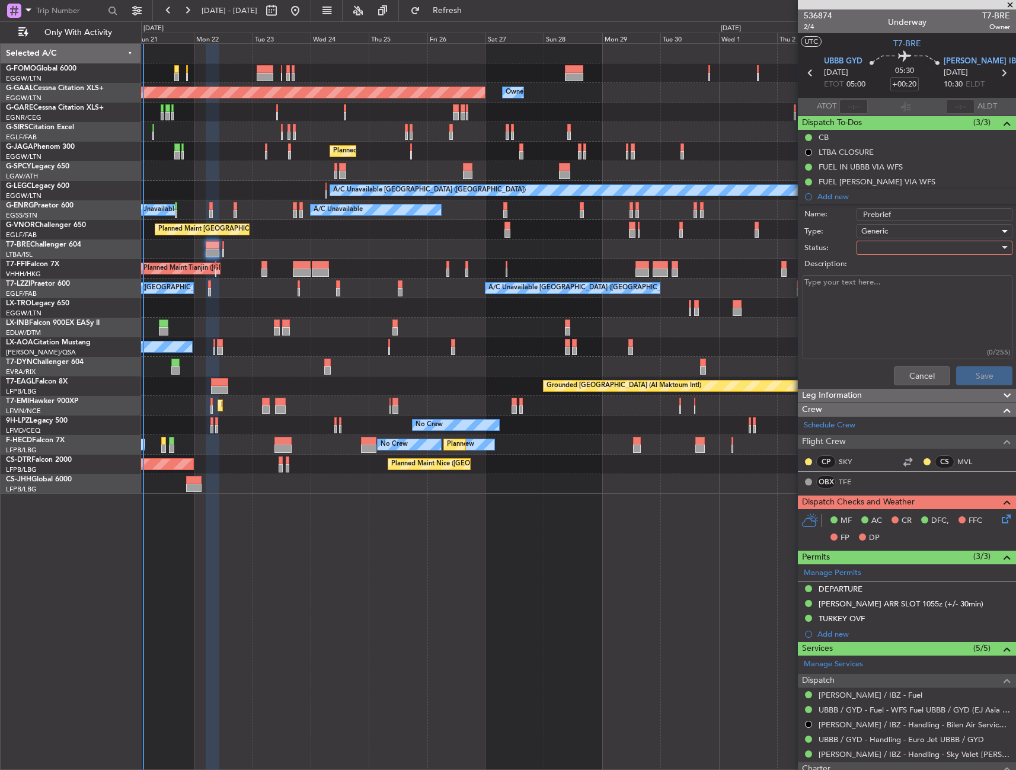
drag, startPoint x: 884, startPoint y: 248, endPoint x: 880, endPoint y: 241, distance: 8.0
click at [881, 241] on div at bounding box center [930, 248] width 138 height 18
click at [888, 302] on span "Completed" at bounding box center [928, 307] width 139 height 18
click at [888, 301] on textarea "Description:" at bounding box center [907, 317] width 210 height 85
type textarea "15000"
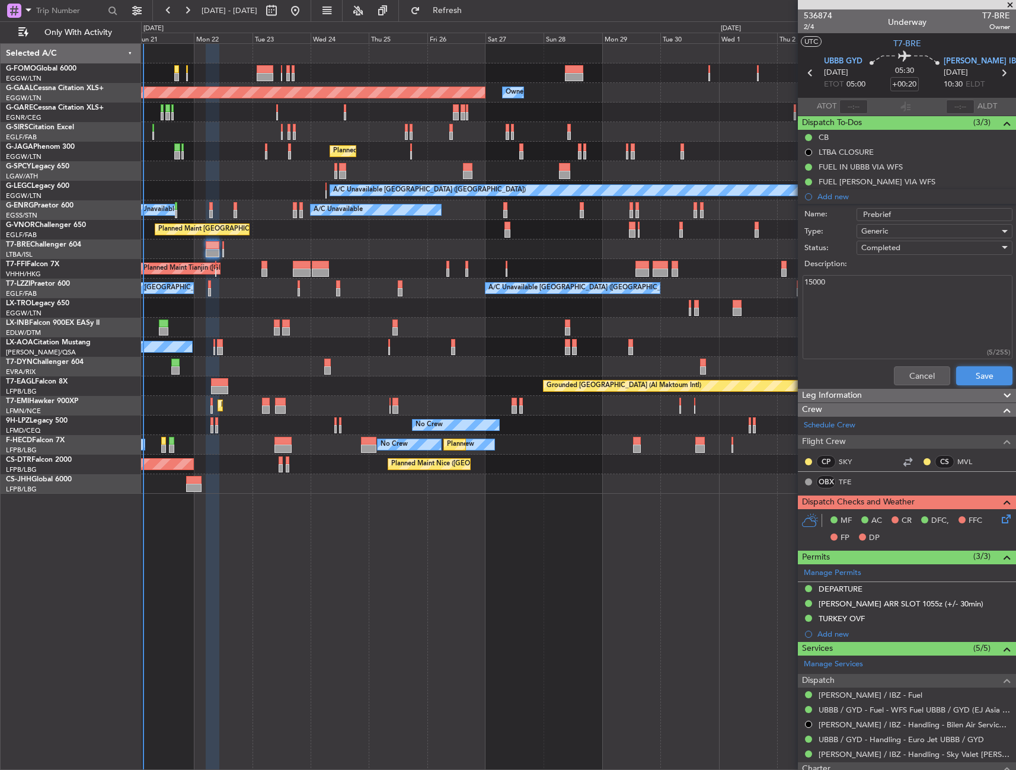
click at [973, 376] on button "Save" at bounding box center [984, 375] width 56 height 19
